Goal: Task Accomplishment & Management: Manage account settings

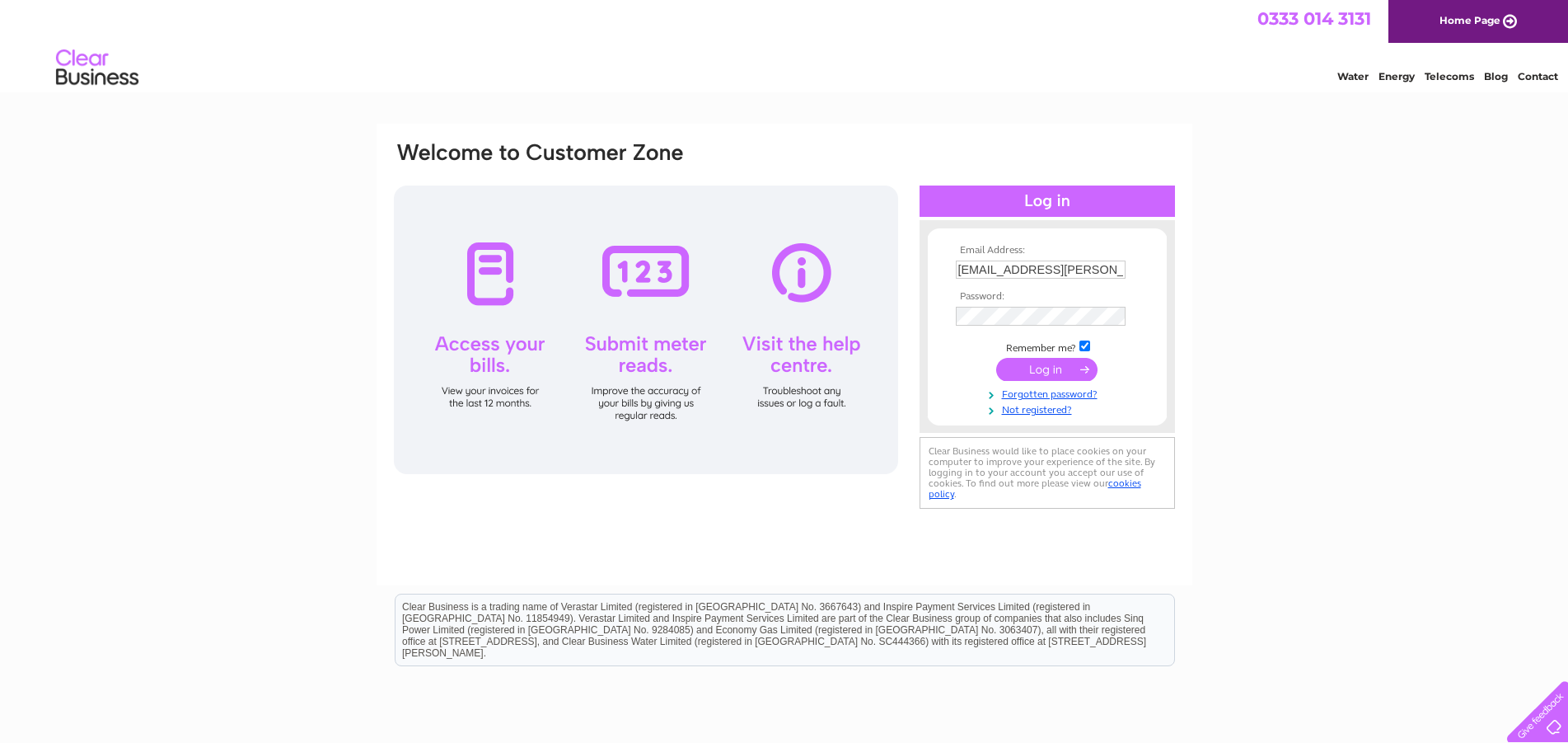
click at [1035, 371] on input "submit" at bounding box center [1047, 370] width 101 height 23
click at [1051, 371] on input "submit" at bounding box center [1047, 370] width 101 height 23
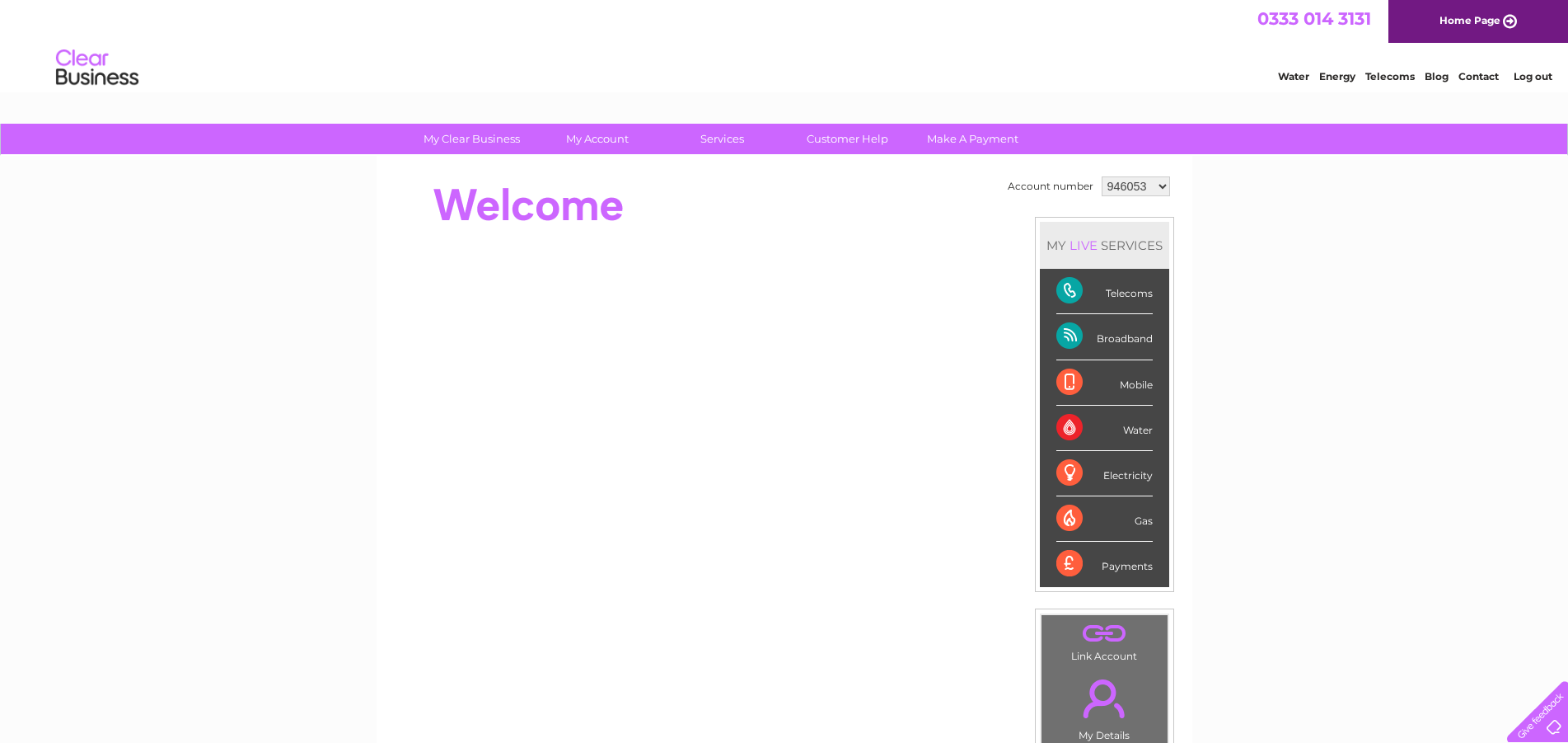
click at [1101, 176] on select "946053 981666 981669 981721 981722 1146860" at bounding box center [1135, 186] width 68 height 19
click option "946053" at bounding box center [0, 0] width 0 height 0
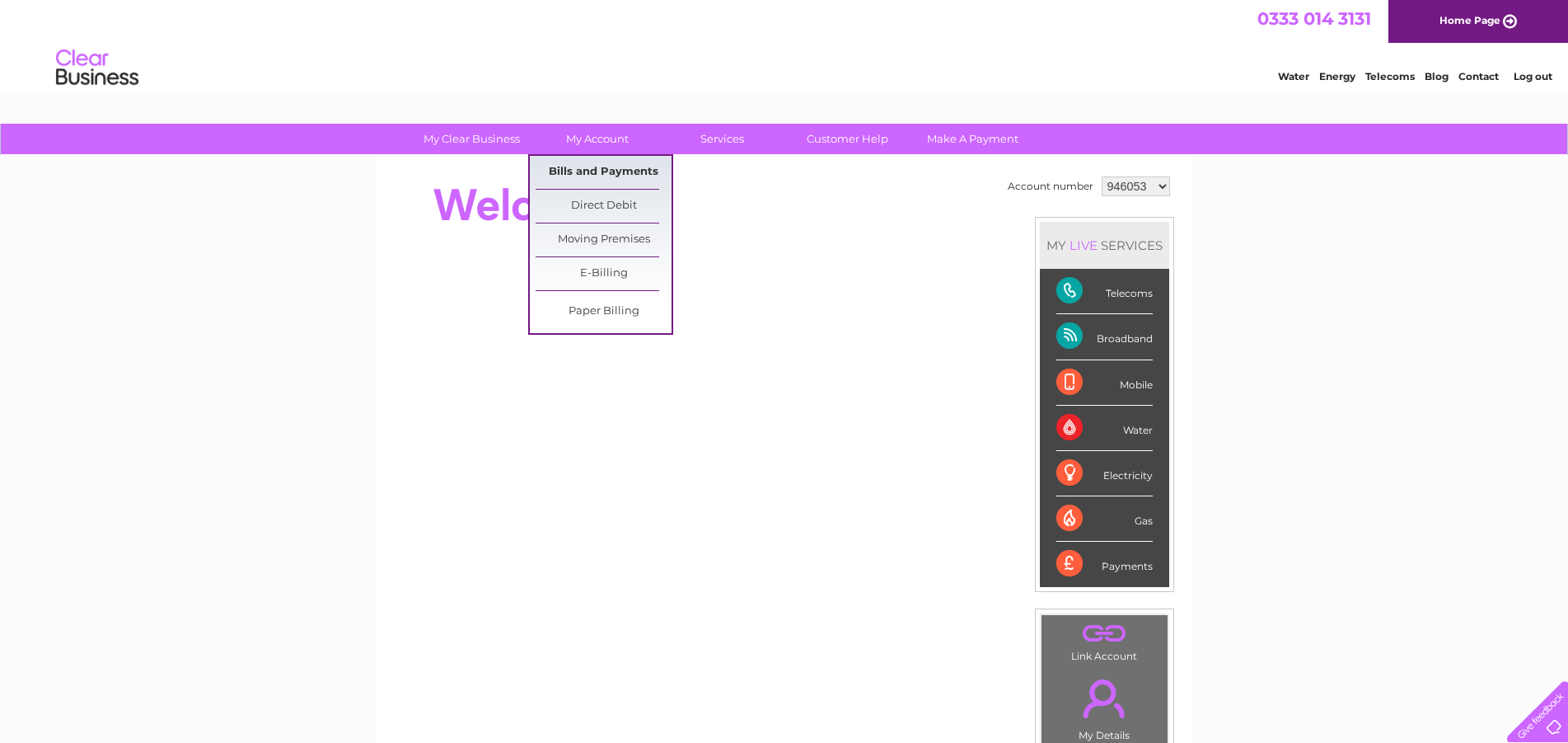
click at [586, 166] on link "Bills and Payments" at bounding box center [604, 172] width 136 height 33
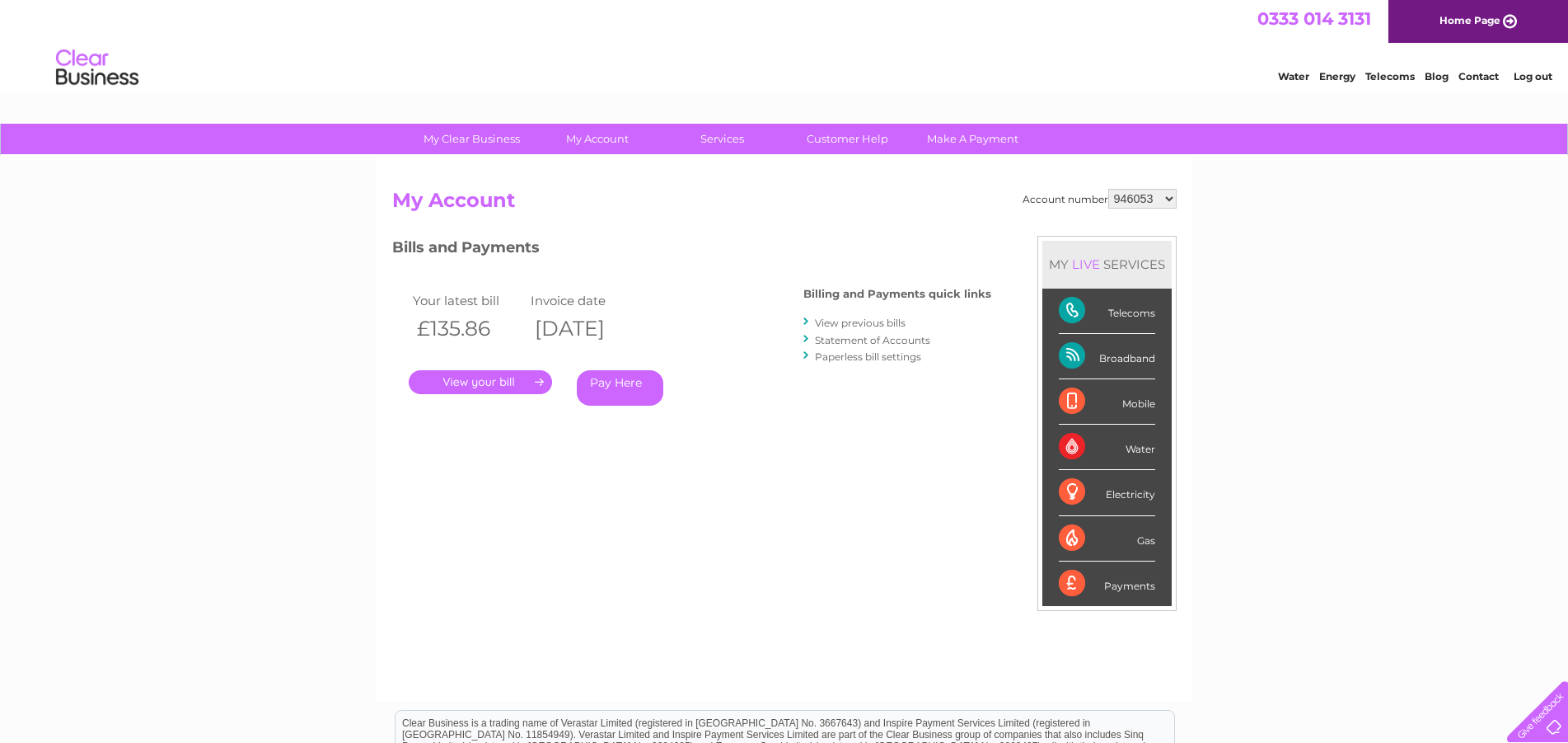
click at [463, 375] on link "." at bounding box center [479, 382] width 143 height 24
